Goal: Task Accomplishment & Management: Manage account settings

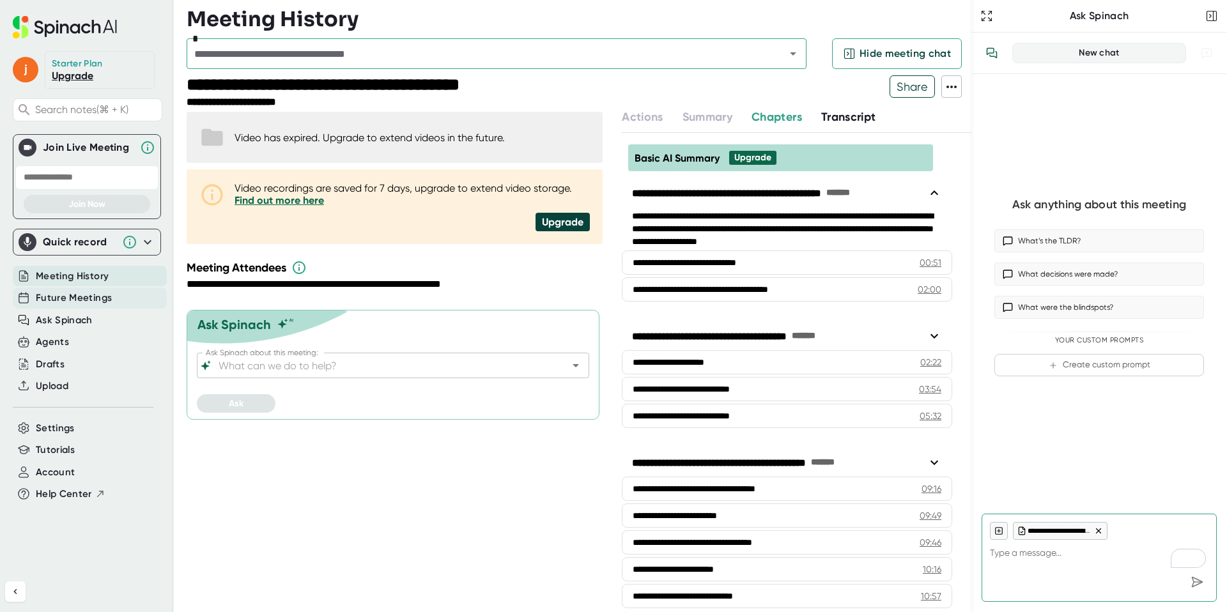
type textarea "x"
click at [84, 297] on span "Future Meetings" at bounding box center [74, 298] width 76 height 15
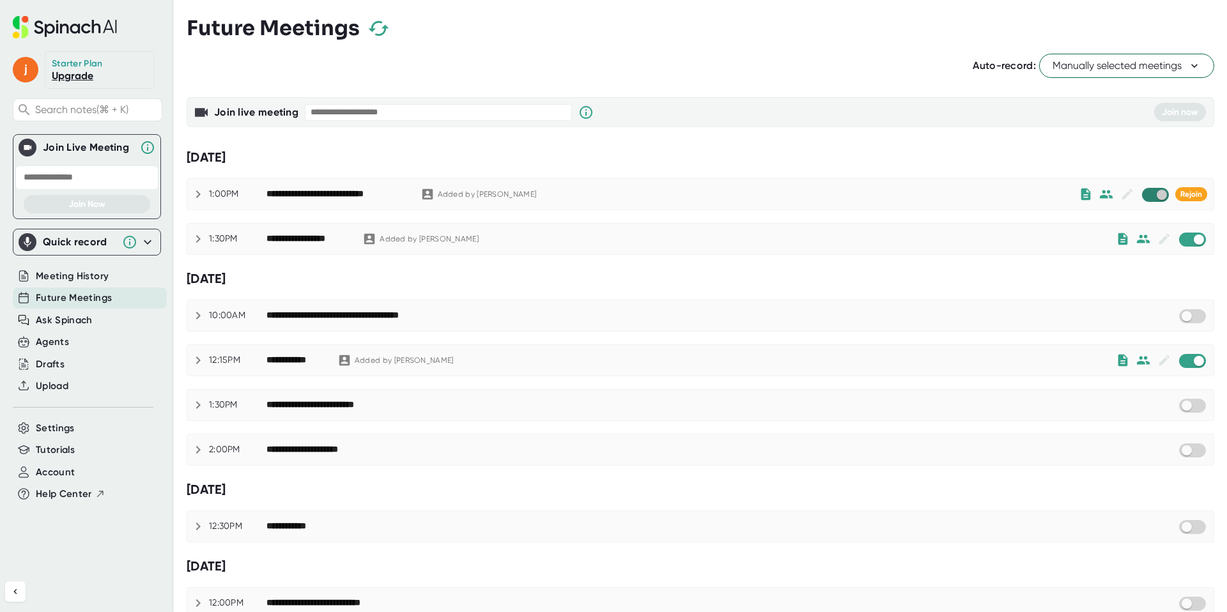
click at [1164, 197] on input "checkbox" at bounding box center [1161, 195] width 36 height 12
checkbox input "true"
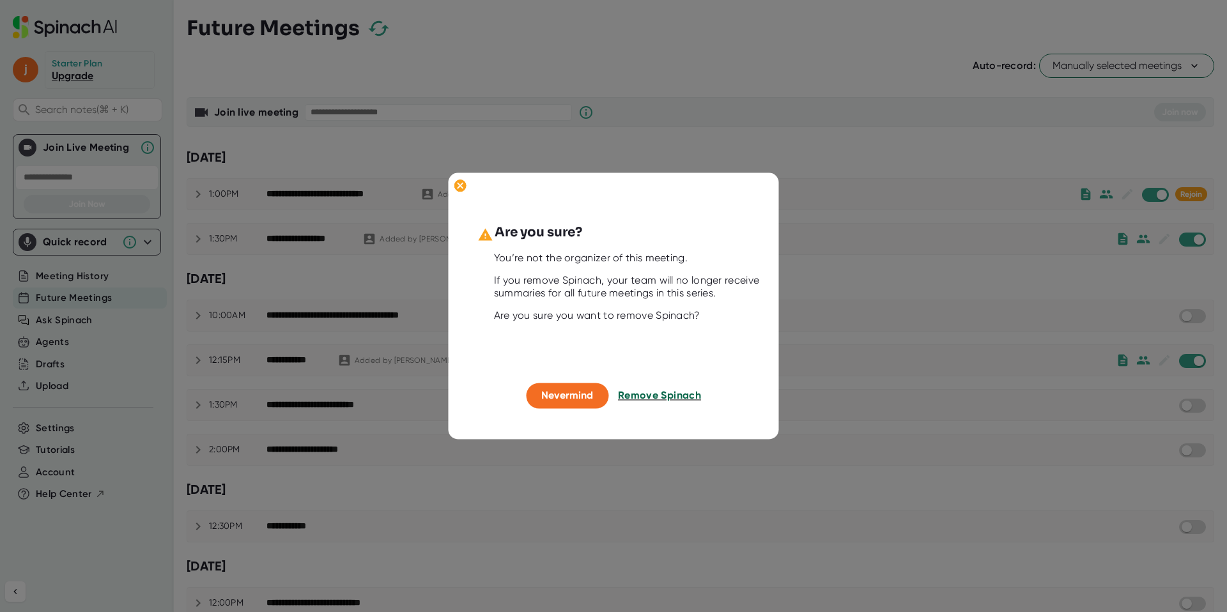
click at [666, 394] on span "Remove Spinach" at bounding box center [659, 395] width 83 height 12
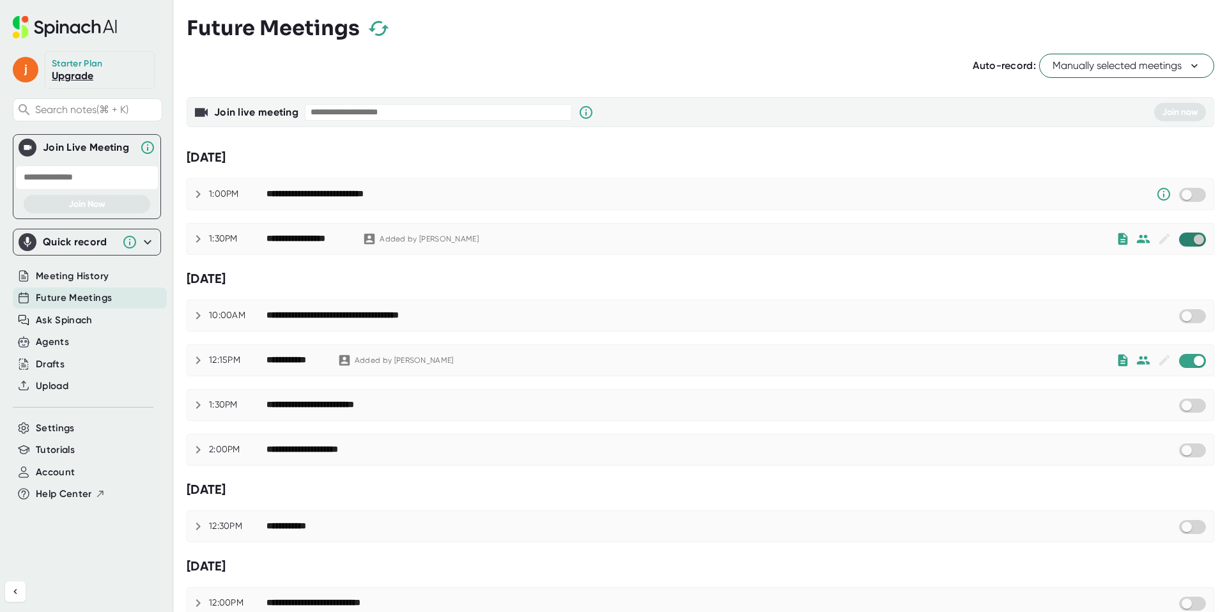
click at [1194, 240] on input "checkbox" at bounding box center [1198, 240] width 36 height 12
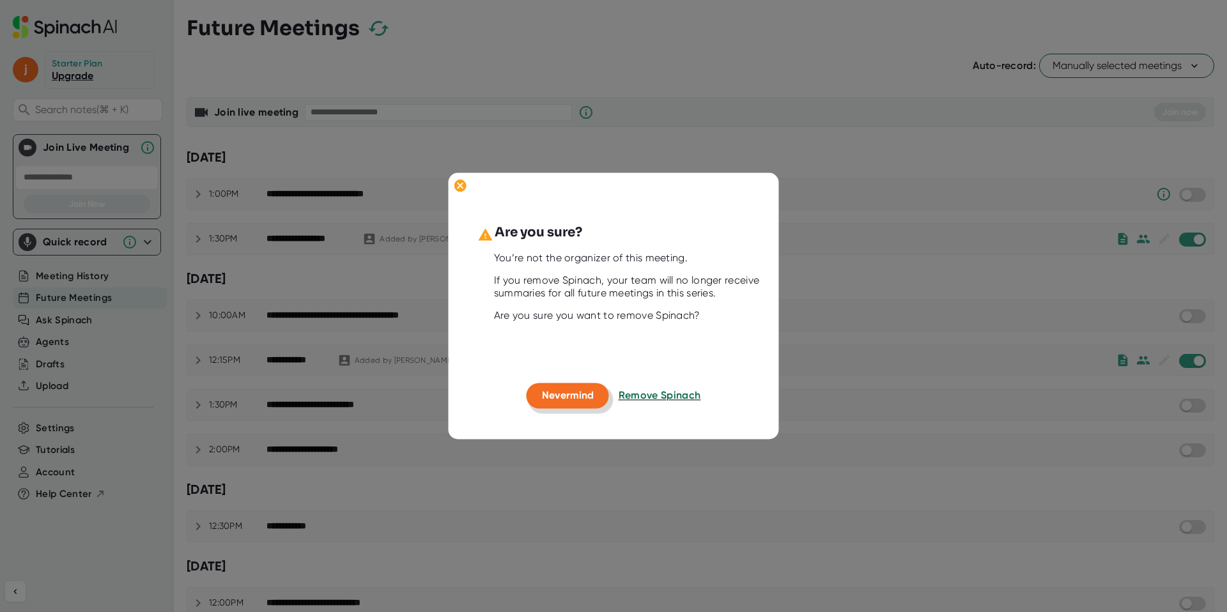
click at [580, 399] on span "Nevermind" at bounding box center [568, 395] width 52 height 12
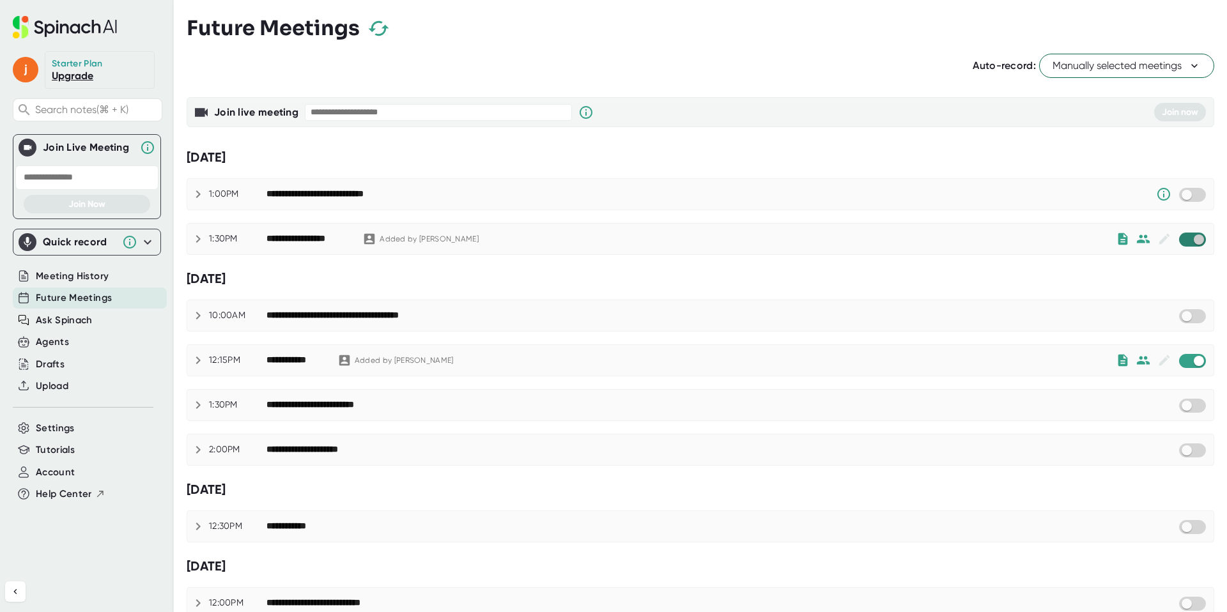
click at [1195, 241] on input "checkbox" at bounding box center [1198, 240] width 36 height 12
checkbox input "true"
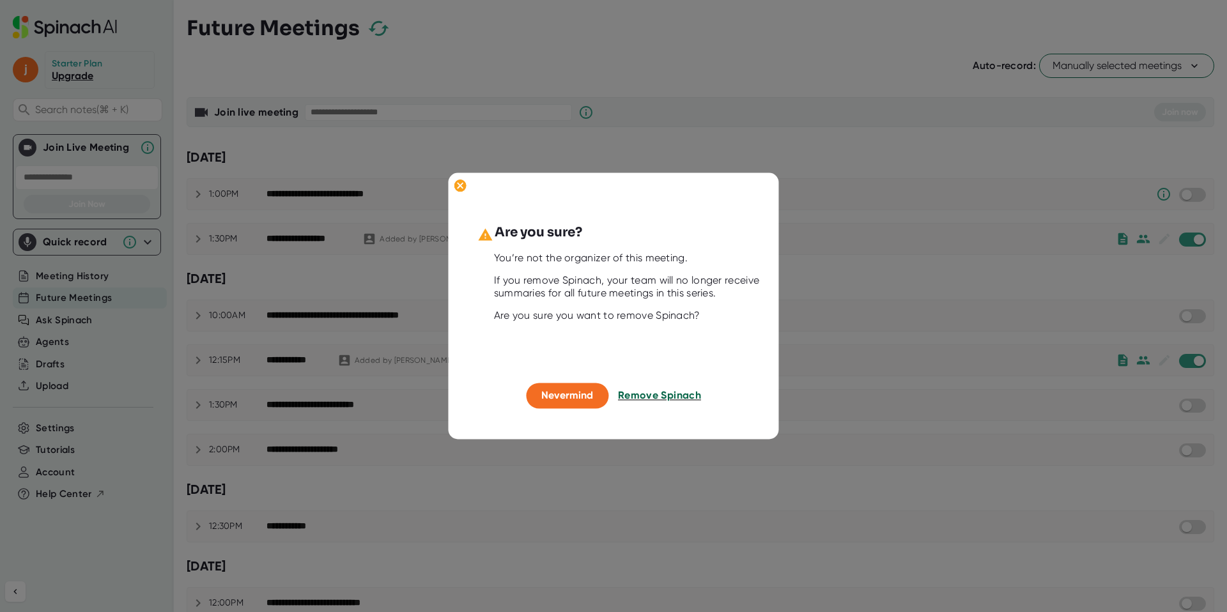
click at [655, 397] on span "Remove Spinach" at bounding box center [659, 395] width 83 height 12
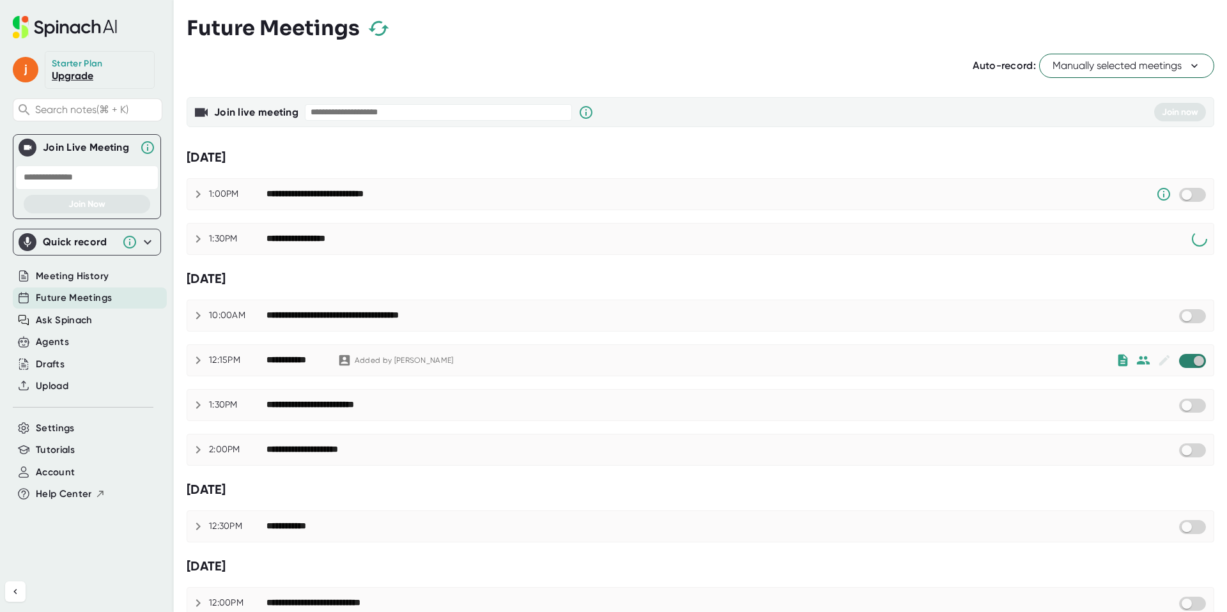
click at [1195, 362] on input "checkbox" at bounding box center [1198, 361] width 36 height 12
checkbox input "true"
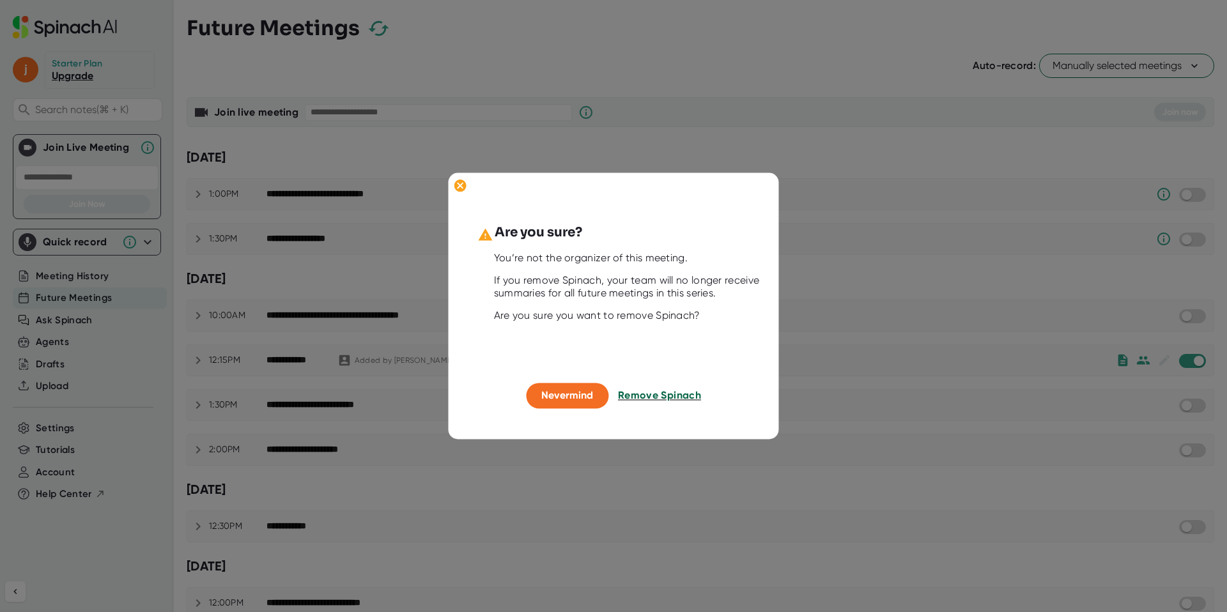
click at [657, 399] on span "Remove Spinach" at bounding box center [659, 395] width 83 height 12
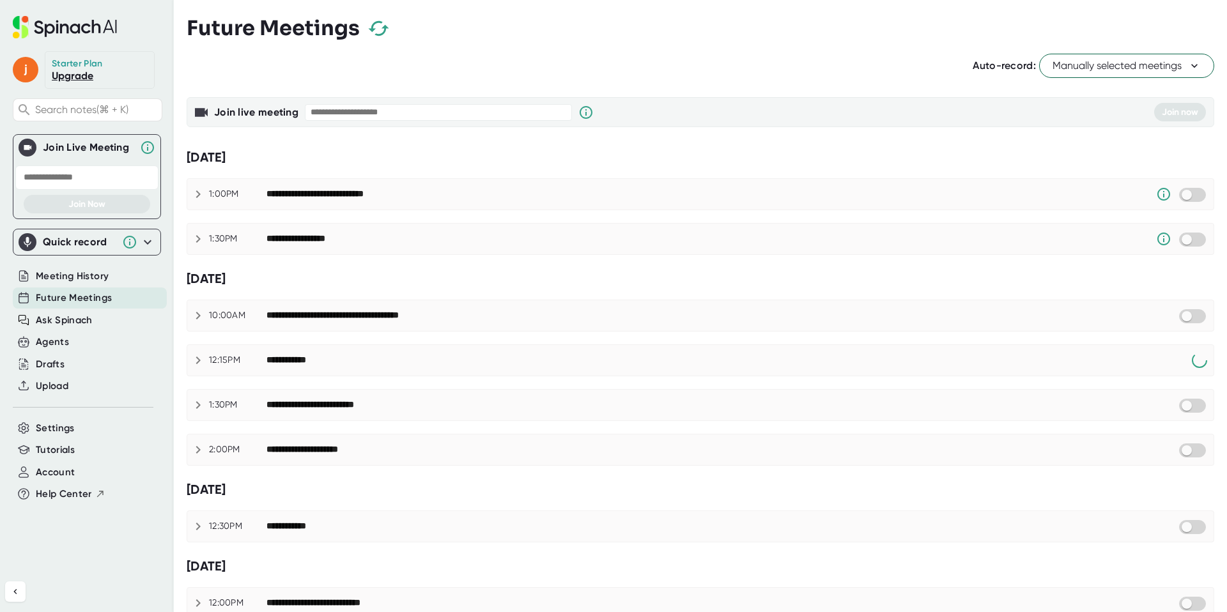
click at [1179, 67] on span "Manually selected meetings" at bounding box center [1126, 65] width 148 height 15
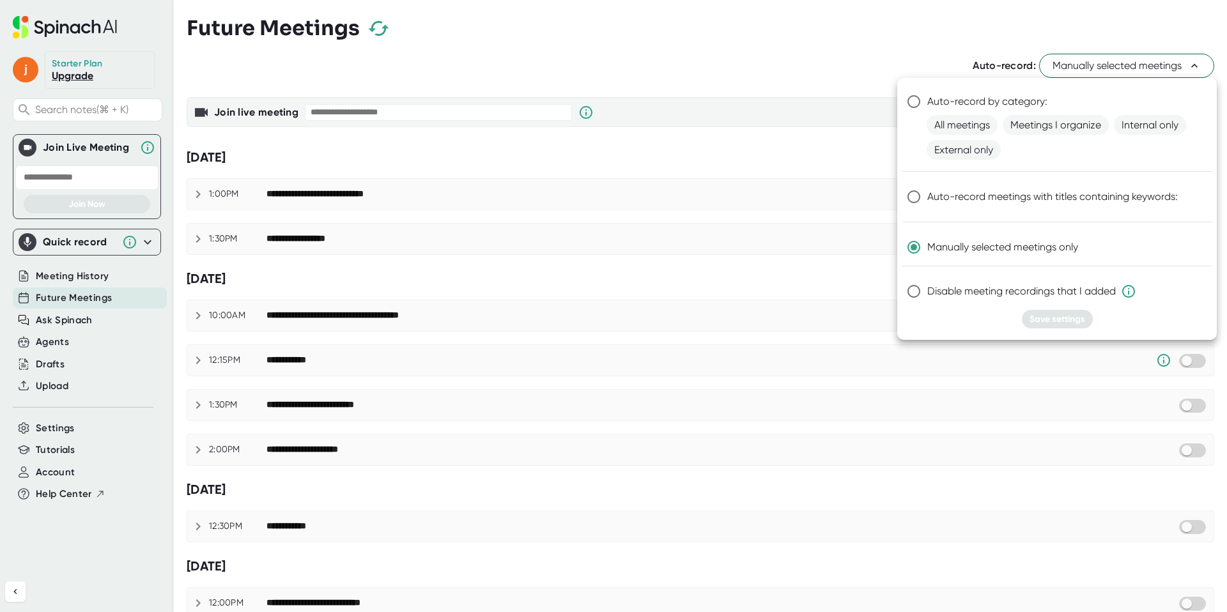
click at [926, 299] on input "Disable meeting recordings that I added" at bounding box center [913, 291] width 27 height 27
radio input "true"
click at [1063, 319] on span "Save settings" at bounding box center [1057, 319] width 56 height 11
radio input "true"
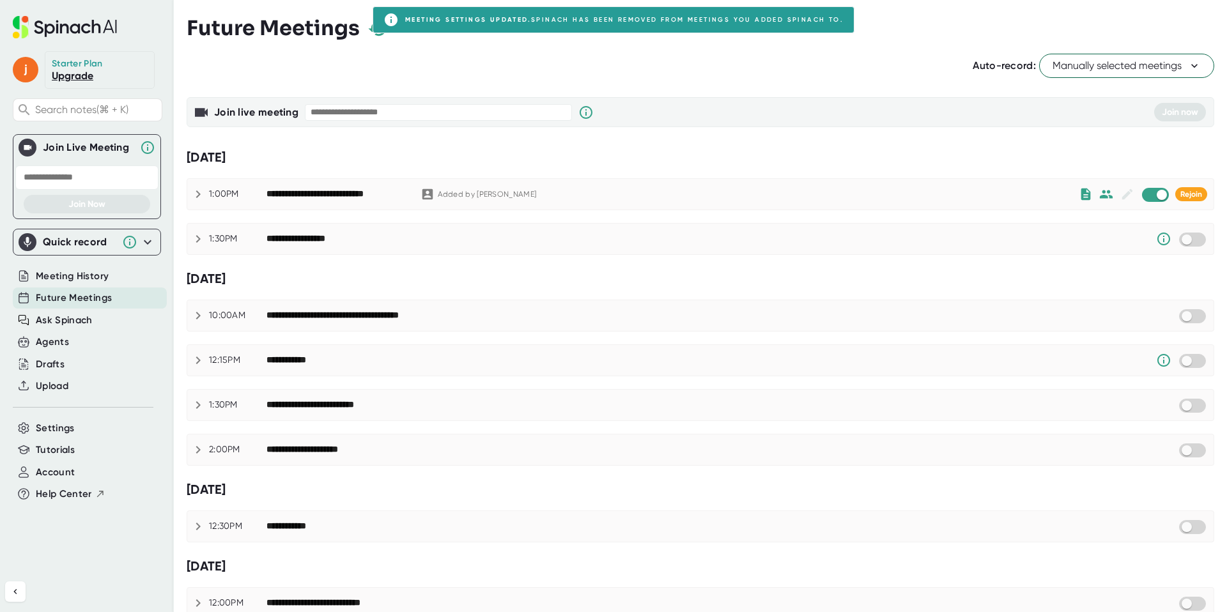
scroll to position [58, 0]
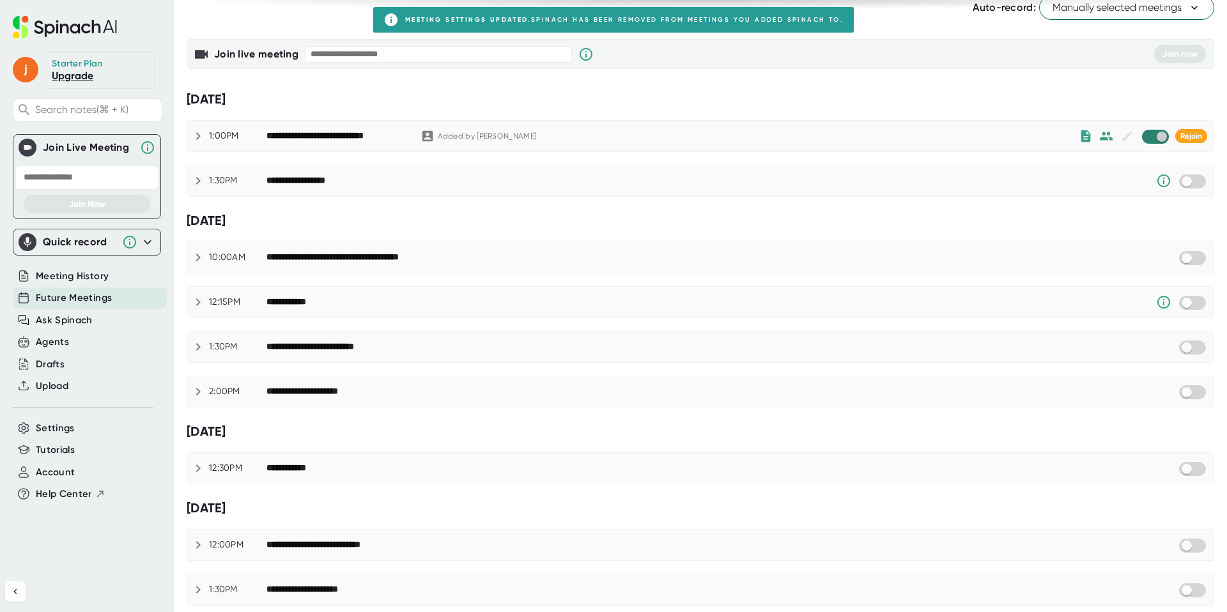
click at [1158, 139] on input "checkbox" at bounding box center [1161, 137] width 36 height 12
checkbox input "true"
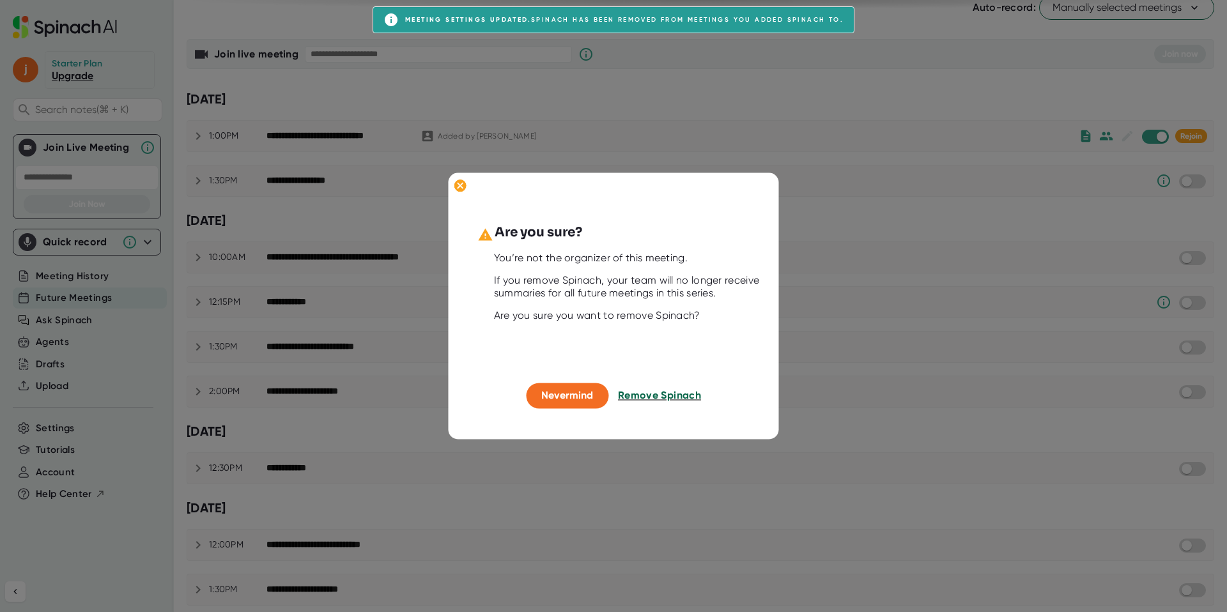
click at [645, 400] on span "Remove Spinach" at bounding box center [659, 395] width 83 height 12
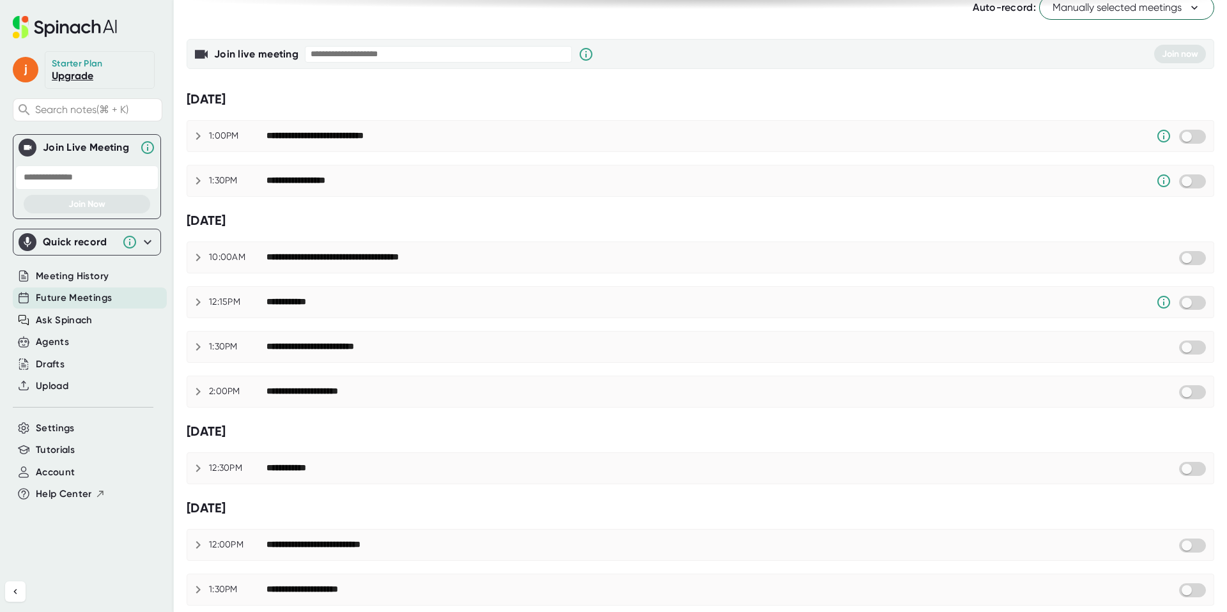
scroll to position [0, 0]
